Goal: Book appointment/travel/reservation

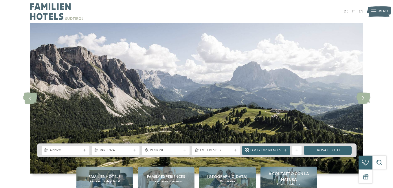
scroll to position [48, 0]
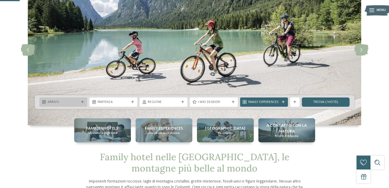
click at [77, 100] on span "Arrivo" at bounding box center [63, 102] width 32 height 5
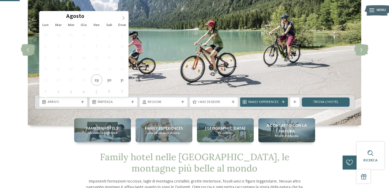
click at [123, 16] on icon at bounding box center [123, 18] width 2 height 4
type div "01.09.2025"
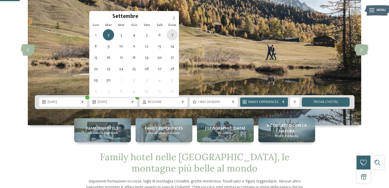
type div "07.09.2025"
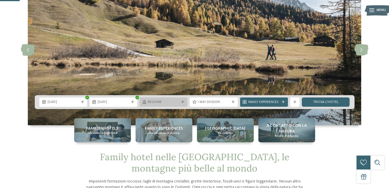
click at [174, 102] on span "Regione" at bounding box center [164, 102] width 32 height 5
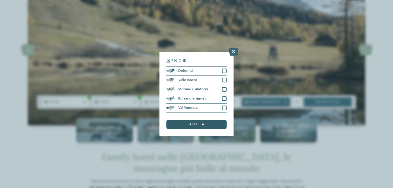
click at [192, 123] on span "accetta" at bounding box center [196, 125] width 15 height 4
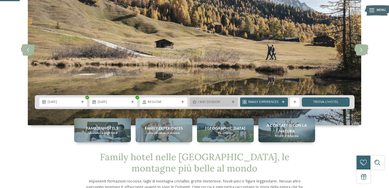
click at [208, 103] on span "I miei desideri" at bounding box center [214, 102] width 32 height 5
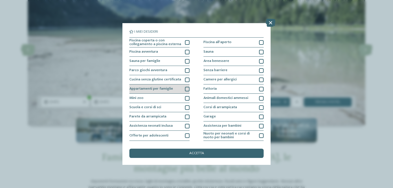
click at [185, 88] on div at bounding box center [187, 89] width 5 height 5
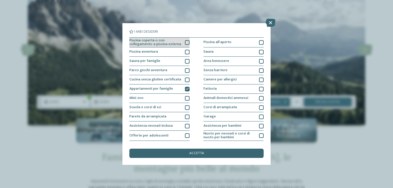
click at [186, 43] on div at bounding box center [187, 42] width 5 height 5
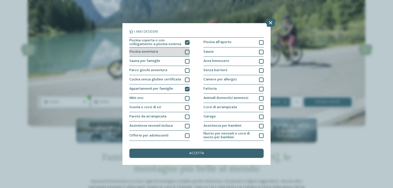
click at [186, 51] on div at bounding box center [187, 52] width 5 height 5
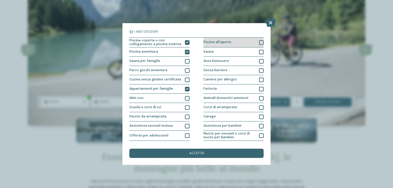
click at [259, 41] on div at bounding box center [261, 42] width 5 height 5
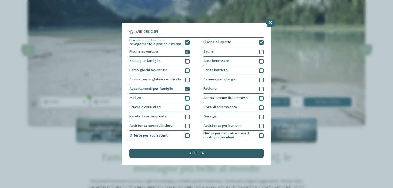
click at [212, 155] on div "accetta" at bounding box center [196, 153] width 134 height 9
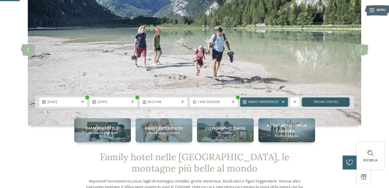
click at [326, 101] on link "trova l’hotel" at bounding box center [326, 102] width 48 height 9
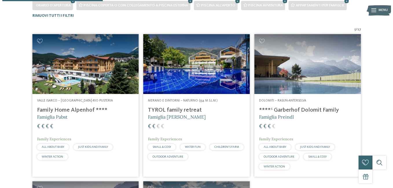
scroll to position [95, 0]
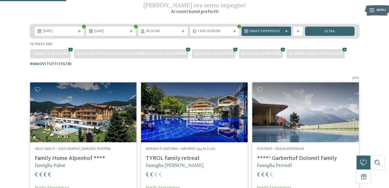
click at [181, 101] on img at bounding box center [194, 112] width 107 height 60
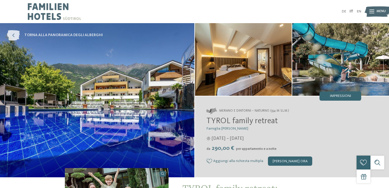
click at [57, 32] on link "torna alla panoramica degli alberghi" at bounding box center [55, 35] width 96 height 10
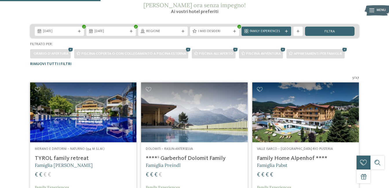
scroll to position [47, 0]
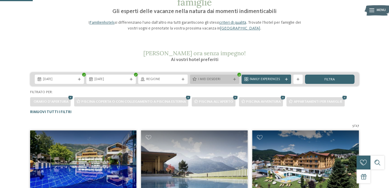
click at [219, 77] on div "I miei desideri" at bounding box center [215, 79] width 36 height 5
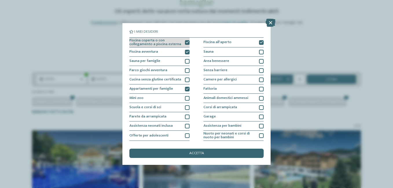
click at [186, 41] on icon at bounding box center [187, 42] width 3 height 3
click at [186, 51] on icon at bounding box center [187, 52] width 3 height 3
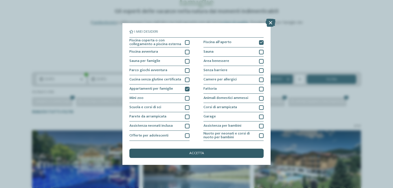
click at [199, 153] on span "accetta" at bounding box center [196, 154] width 15 height 4
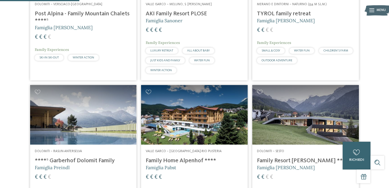
scroll to position [143, 0]
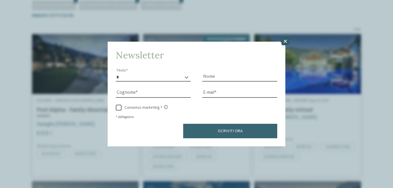
click at [287, 41] on icon at bounding box center [285, 41] width 10 height 8
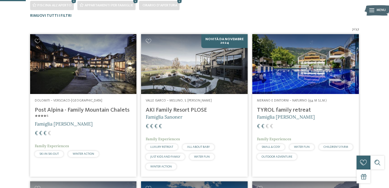
scroll to position [0, 0]
